Goal: Feedback & Contribution: Leave review/rating

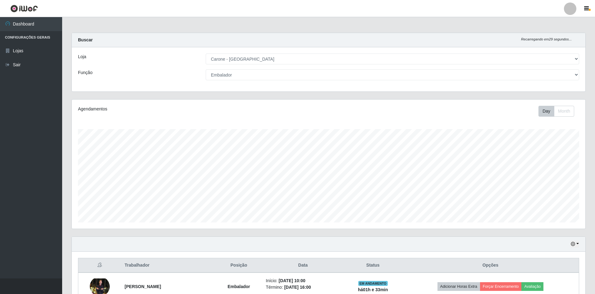
select select "528"
select select "1"
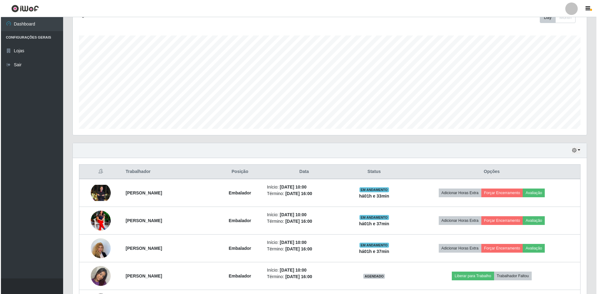
scroll to position [147, 0]
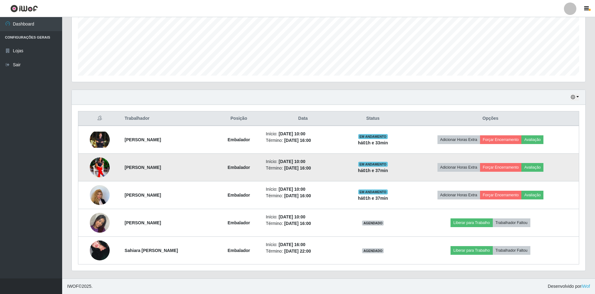
click at [139, 170] on strong "[PERSON_NAME]" at bounding box center [143, 167] width 36 height 5
click at [175, 168] on td "[PERSON_NAME]" at bounding box center [168, 167] width 95 height 28
click at [173, 167] on td "[PERSON_NAME]" at bounding box center [168, 167] width 95 height 28
click at [143, 168] on strong "[PERSON_NAME]" at bounding box center [143, 167] width 36 height 5
click at [541, 168] on button "Avaliação" at bounding box center [532, 167] width 22 height 9
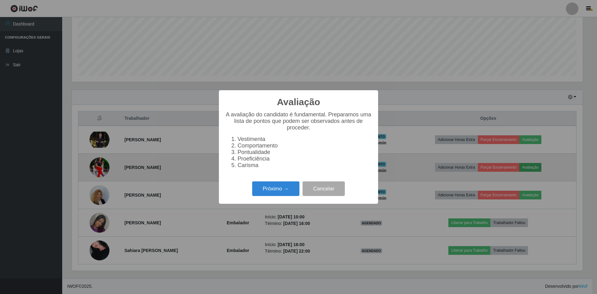
scroll to position [129, 510]
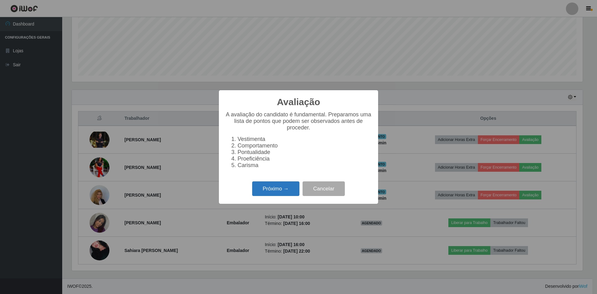
click at [272, 192] on button "Próximo →" at bounding box center [275, 188] width 47 height 15
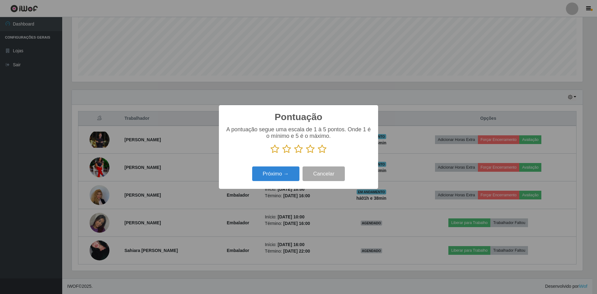
click at [275, 149] on icon at bounding box center [274, 148] width 9 height 9
click at [270, 153] on input "radio" at bounding box center [270, 153] width 0 height 0
click at [284, 174] on button "Próximo →" at bounding box center [275, 173] width 47 height 15
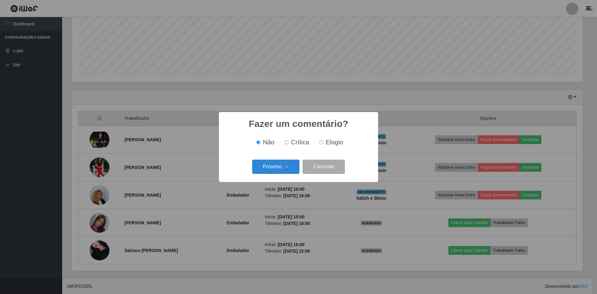
click at [289, 140] on label "Crítica" at bounding box center [295, 142] width 27 height 7
click at [288, 140] on input "Crítica" at bounding box center [286, 142] width 4 height 4
radio input "true"
click at [317, 166] on button "Cancelar" at bounding box center [323, 166] width 42 height 15
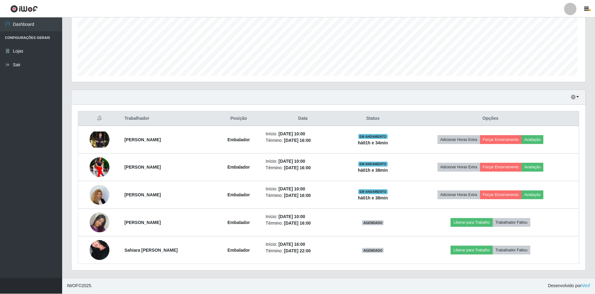
scroll to position [129, 514]
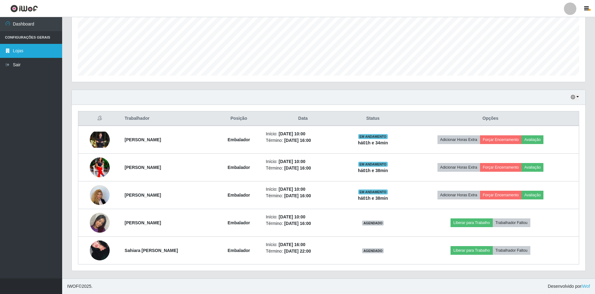
click at [25, 47] on link "Lojas" at bounding box center [31, 51] width 62 height 14
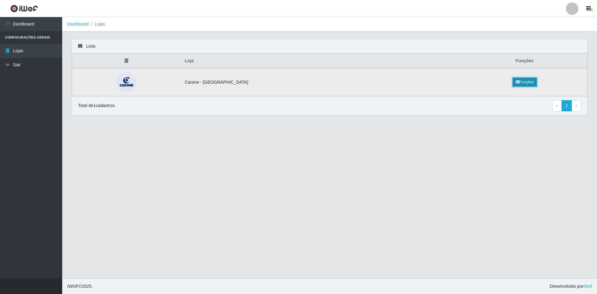
click at [514, 85] on link "Funções" at bounding box center [524, 82] width 24 height 9
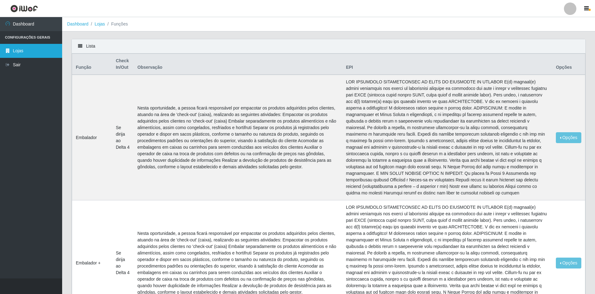
click at [17, 48] on link "Lojas" at bounding box center [31, 51] width 62 height 14
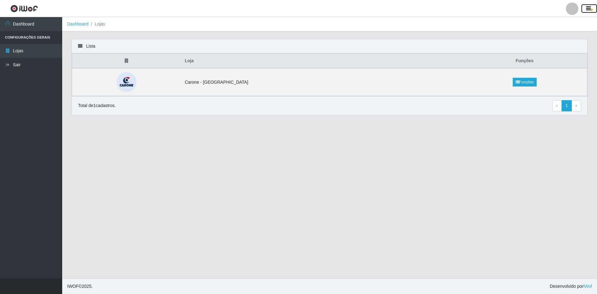
click at [589, 7] on icon "button" at bounding box center [588, 9] width 5 height 6
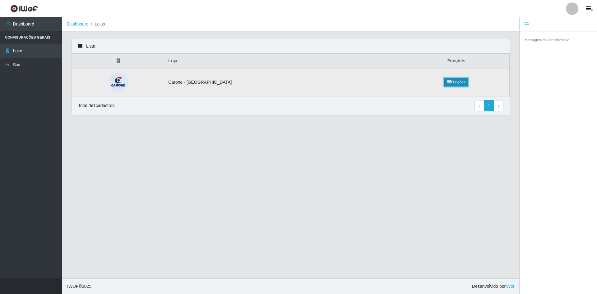
click at [455, 83] on link "Funções" at bounding box center [456, 82] width 24 height 9
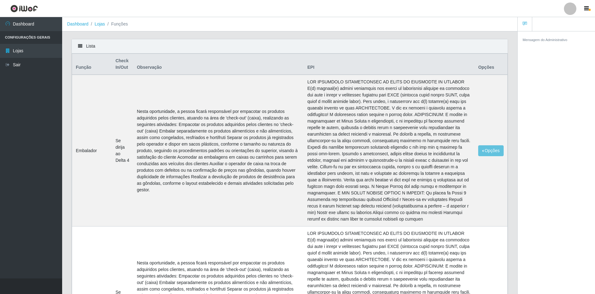
click at [570, 8] on div at bounding box center [570, 8] width 12 height 12
click at [22, 35] on li "Configurações Gerais" at bounding box center [31, 37] width 62 height 13
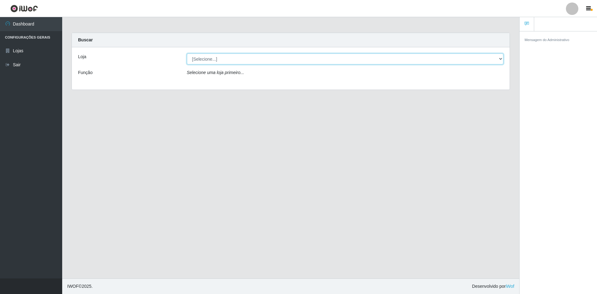
click at [501, 56] on select "[Selecione...] [GEOGRAPHIC_DATA] - [GEOGRAPHIC_DATA]" at bounding box center [345, 58] width 317 height 11
select select "528"
click at [187, 53] on select "[Selecione...] [GEOGRAPHIC_DATA] - [GEOGRAPHIC_DATA]" at bounding box center [345, 58] width 317 height 11
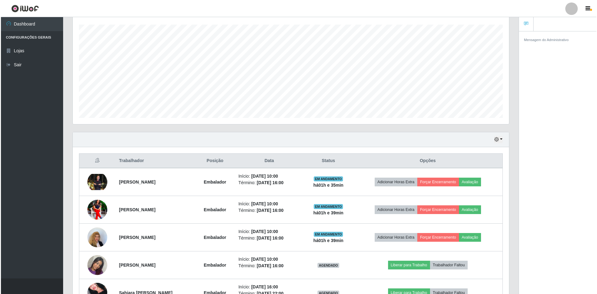
scroll to position [147, 0]
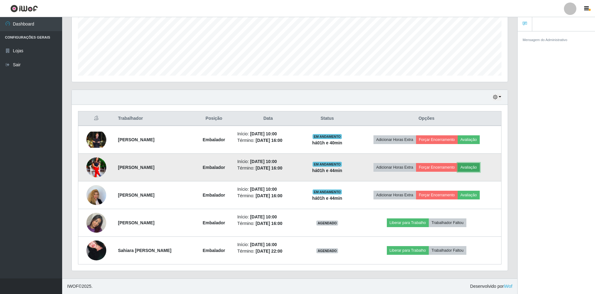
click at [474, 167] on button "Avaliação" at bounding box center [469, 167] width 22 height 9
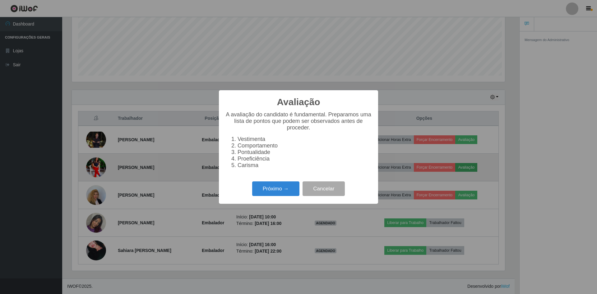
scroll to position [129, 433]
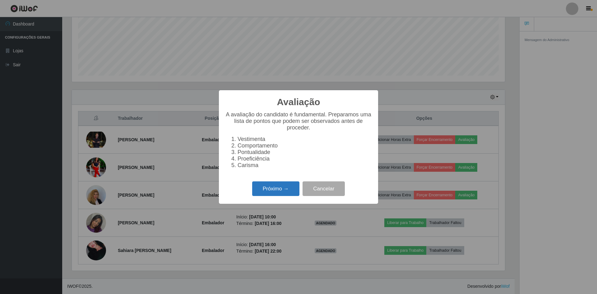
click at [277, 190] on button "Próximo →" at bounding box center [275, 188] width 47 height 15
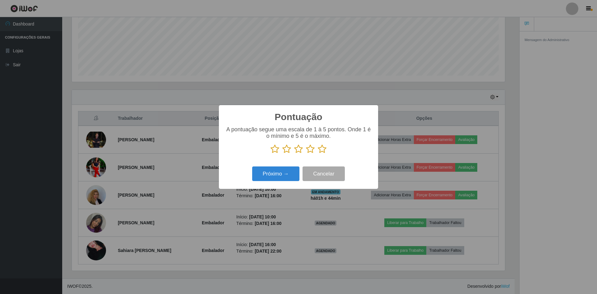
scroll to position [310566, 310262]
drag, startPoint x: 272, startPoint y: 149, endPoint x: 301, endPoint y: 199, distance: 57.3
click at [273, 149] on icon at bounding box center [274, 148] width 9 height 9
click at [270, 153] on input "radio" at bounding box center [270, 153] width 0 height 0
click at [281, 178] on button "Próximo →" at bounding box center [275, 173] width 47 height 15
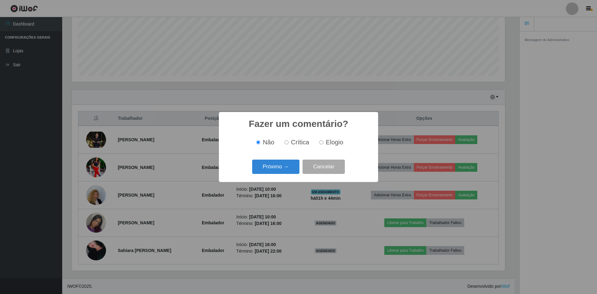
click at [298, 143] on span "Crítica" at bounding box center [300, 142] width 18 height 7
click at [288, 143] on input "Crítica" at bounding box center [286, 142] width 4 height 4
radio input "true"
click at [279, 168] on button "Próximo →" at bounding box center [275, 166] width 47 height 15
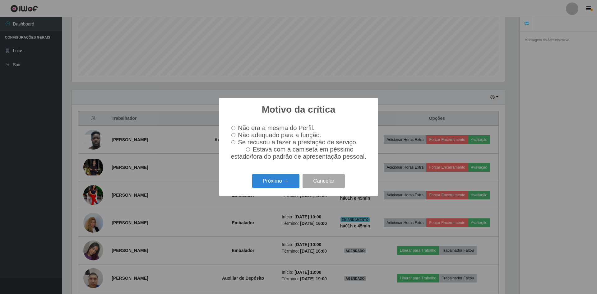
click at [233, 135] on input "Não adequado para a função." at bounding box center [233, 135] width 4 height 4
radio input "true"
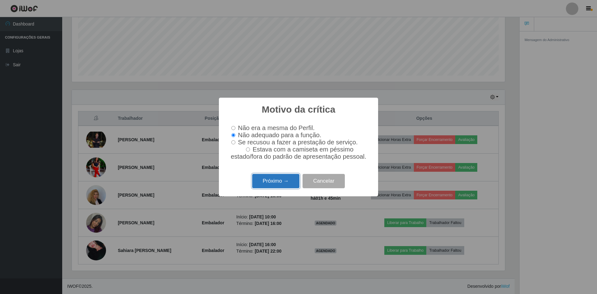
click at [283, 188] on button "Próximo →" at bounding box center [275, 181] width 47 height 15
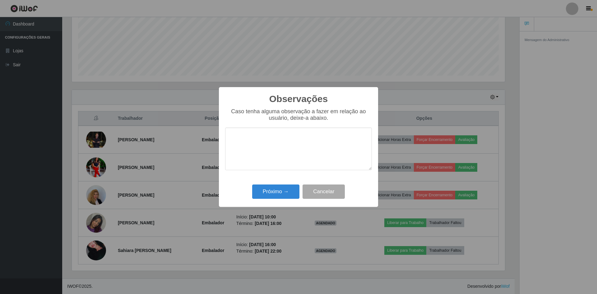
click at [279, 136] on textarea at bounding box center [298, 148] width 147 height 43
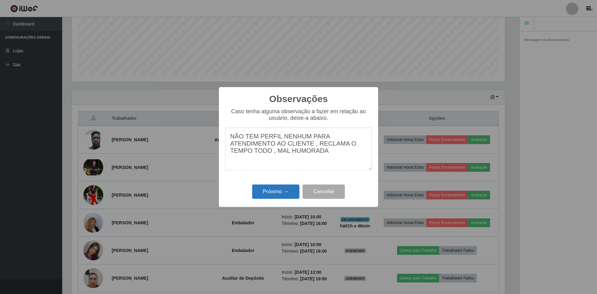
type textarea "NÃO TEM PERFIL NENHUM PARA ATENDIMENTO AO CLIENTE , RECLAMA O TEMPO TODO , MAL …"
click at [273, 193] on button "Próximo →" at bounding box center [275, 191] width 47 height 15
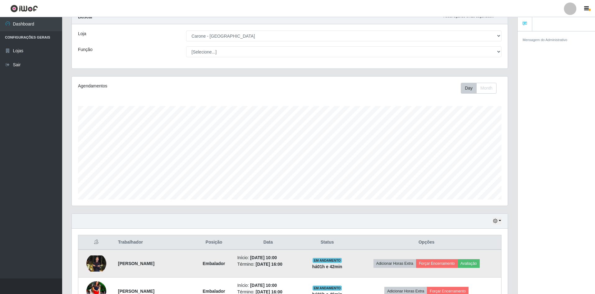
scroll to position [0, 0]
